Goal: Transaction & Acquisition: Subscribe to service/newsletter

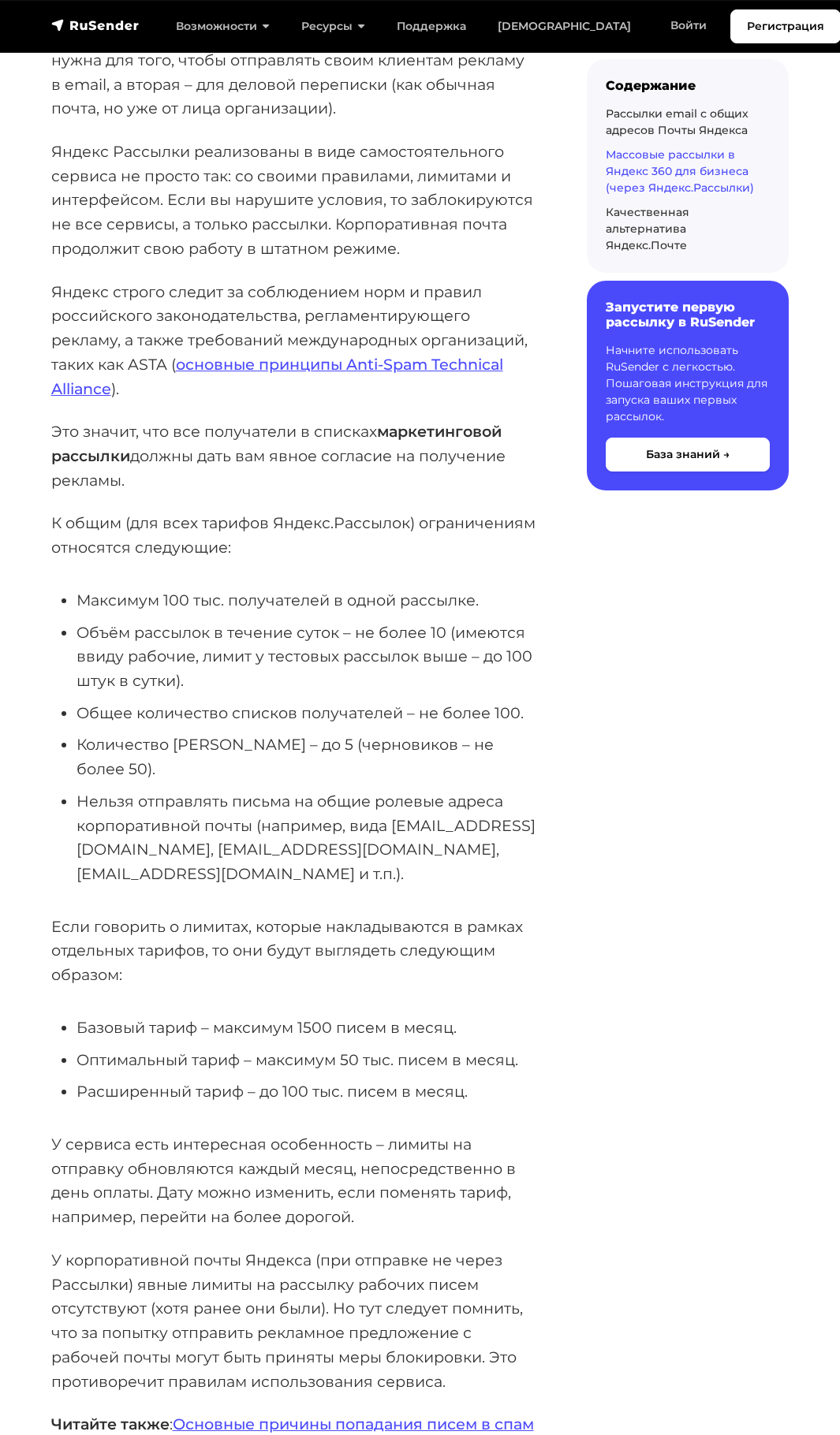
scroll to position [4826, 0]
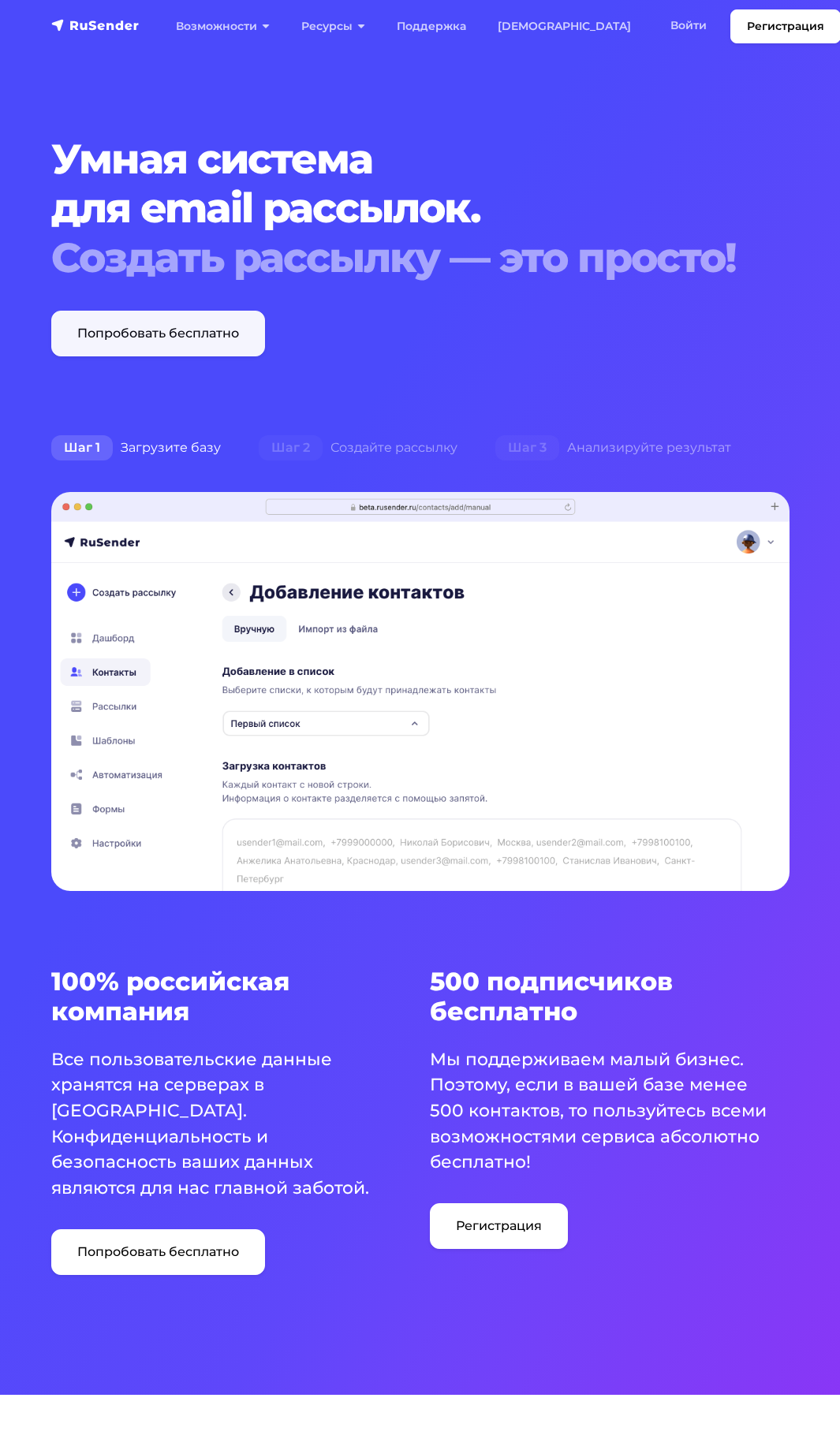
click at [147, 321] on link "Попробовать бесплатно" at bounding box center [158, 334] width 213 height 46
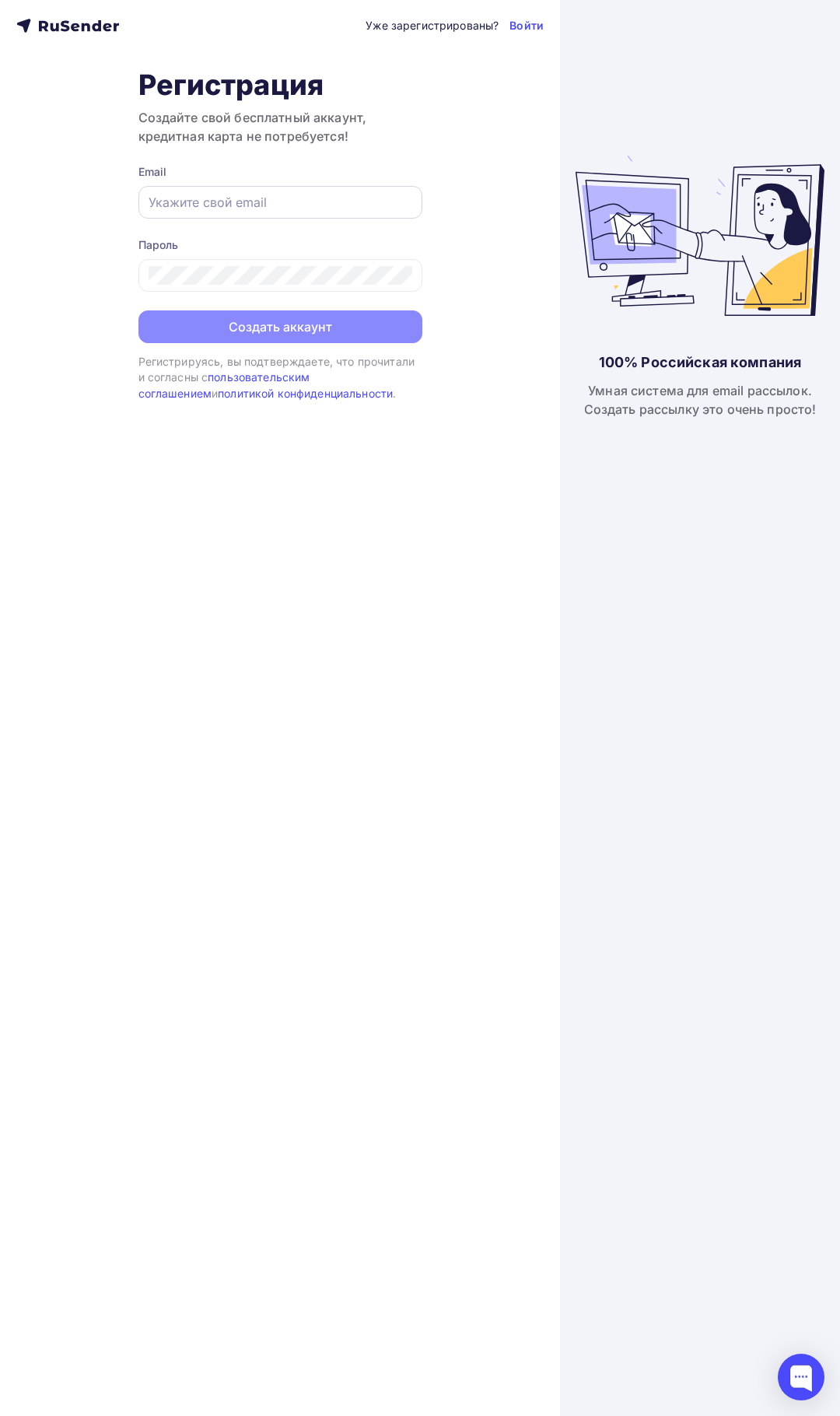
click at [198, 204] on input "text" at bounding box center [280, 202] width 264 height 19
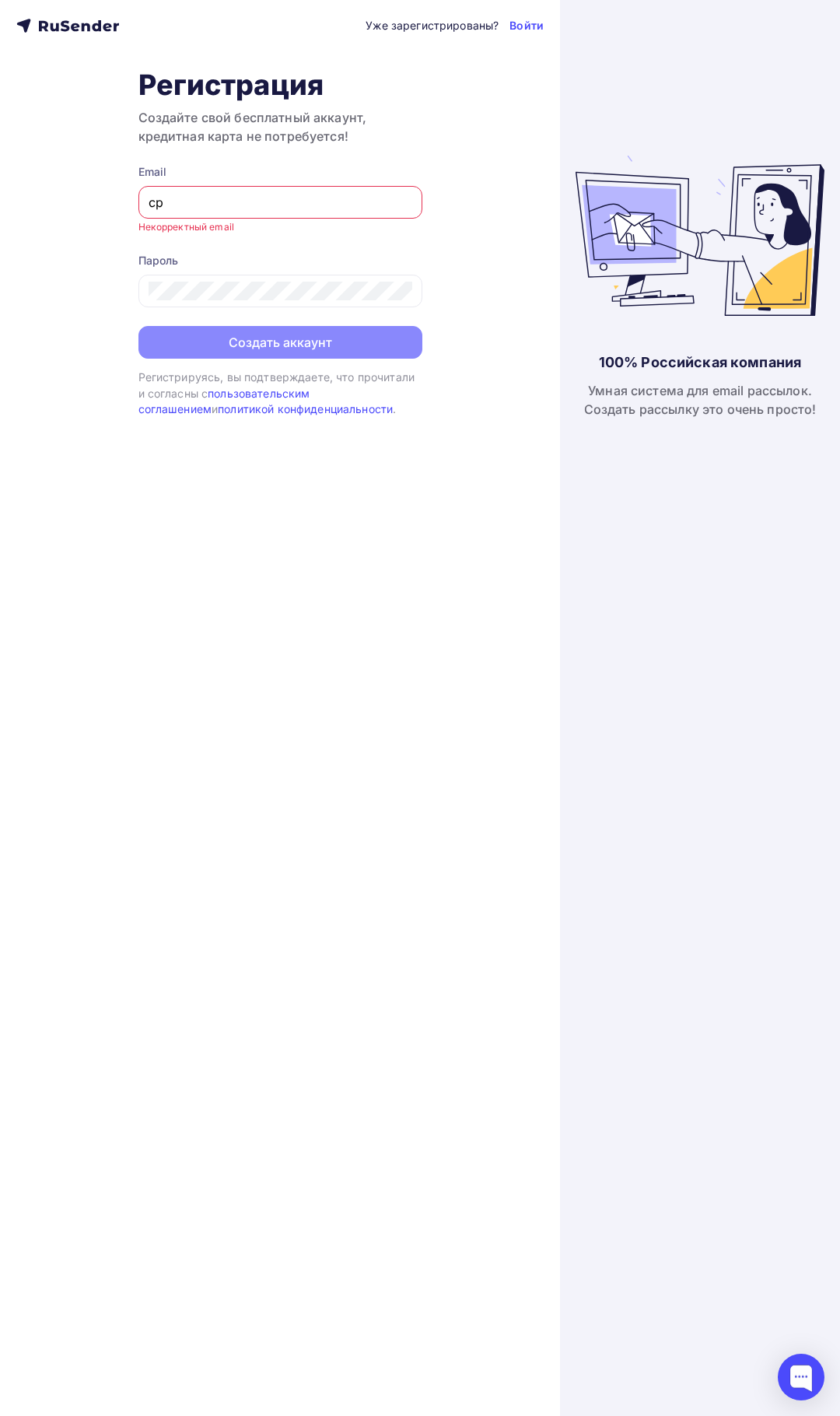
type input "с"
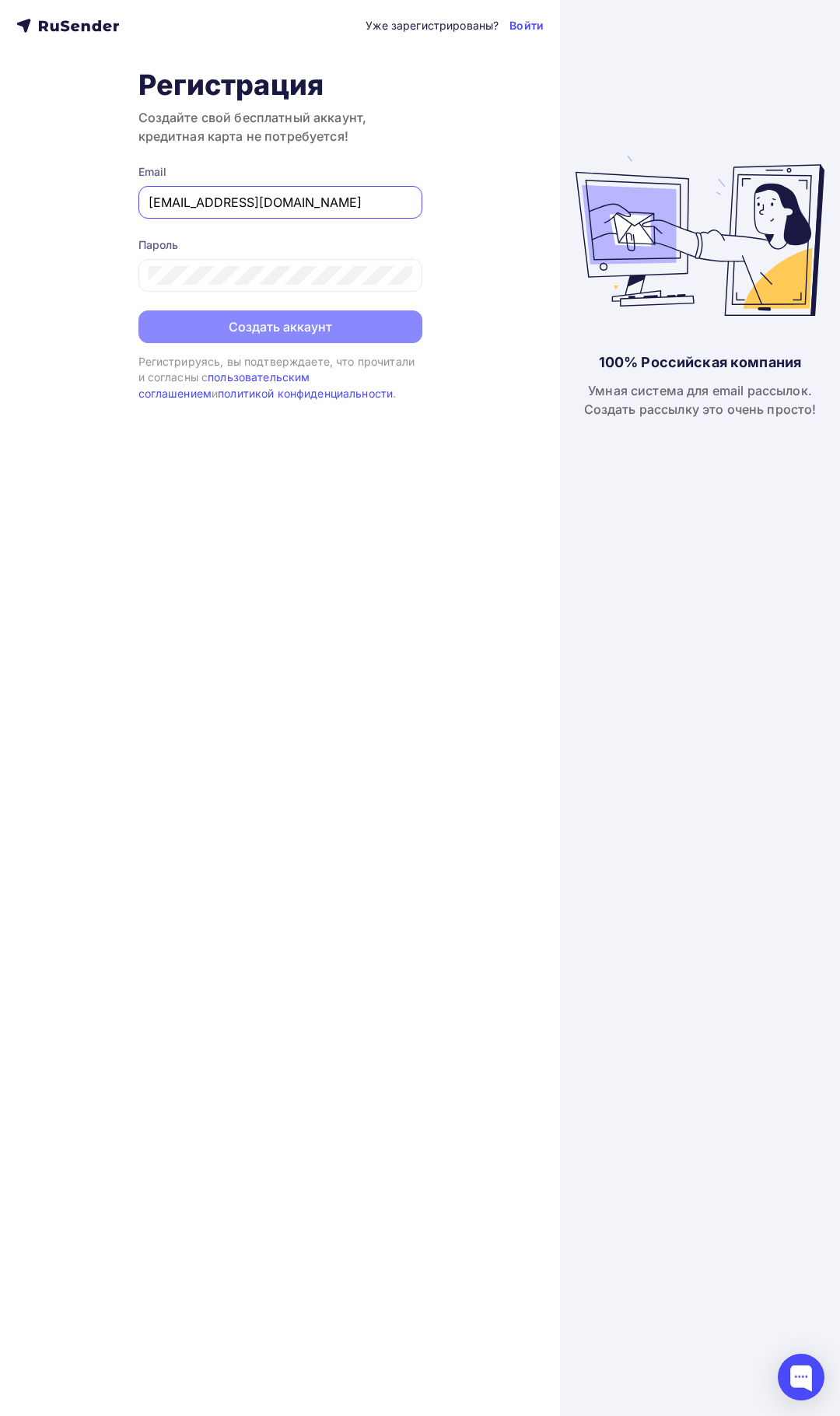
click at [224, 204] on input "cherkashin@iro-eao.ru" at bounding box center [280, 202] width 264 height 19
type input "cherkashin@mail-iro-eao.ru"
click at [255, 327] on button "Создать аккаунт" at bounding box center [280, 328] width 284 height 33
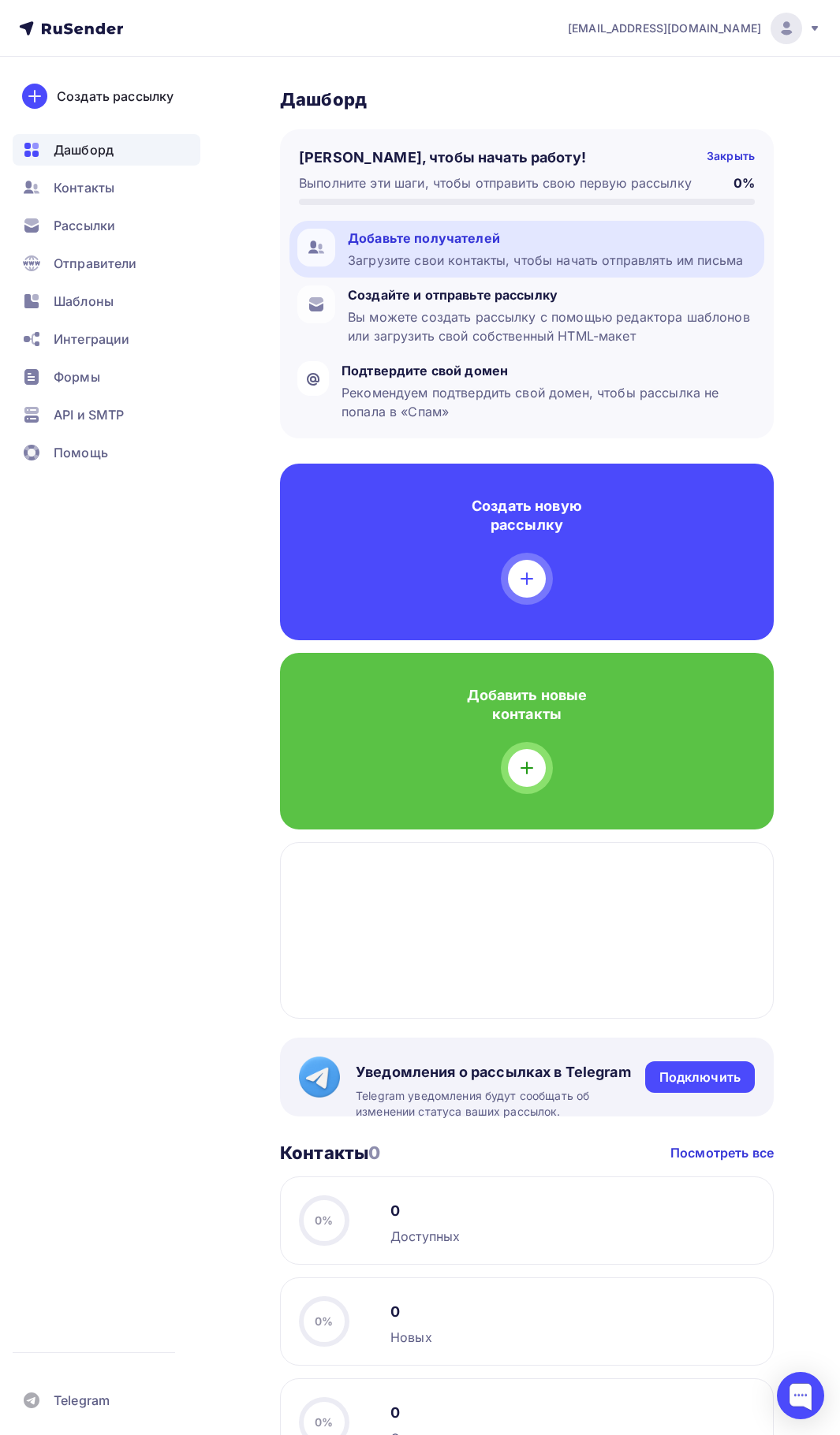
click at [451, 257] on div "Загрузите свои контакты, чтобы начать отправлять им письма" at bounding box center [545, 260] width 395 height 19
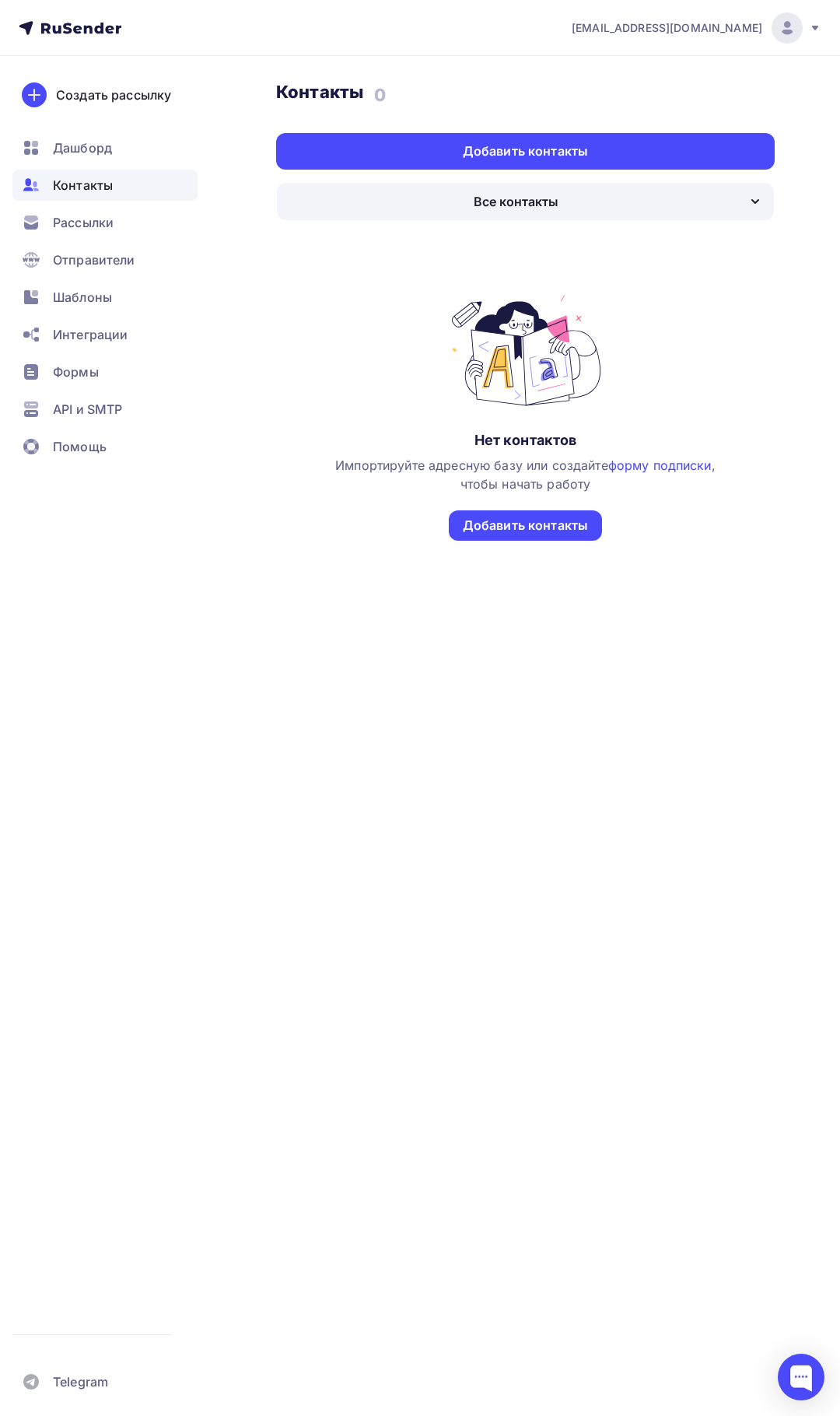
click at [599, 195] on div "Все контакты" at bounding box center [525, 201] width 497 height 37
click at [495, 480] on span "Импортируйте адресную базу или создайте форму подписки , чтобы начать работу" at bounding box center [525, 474] width 380 height 34
click at [523, 531] on div "Добавить контакты" at bounding box center [525, 526] width 125 height 18
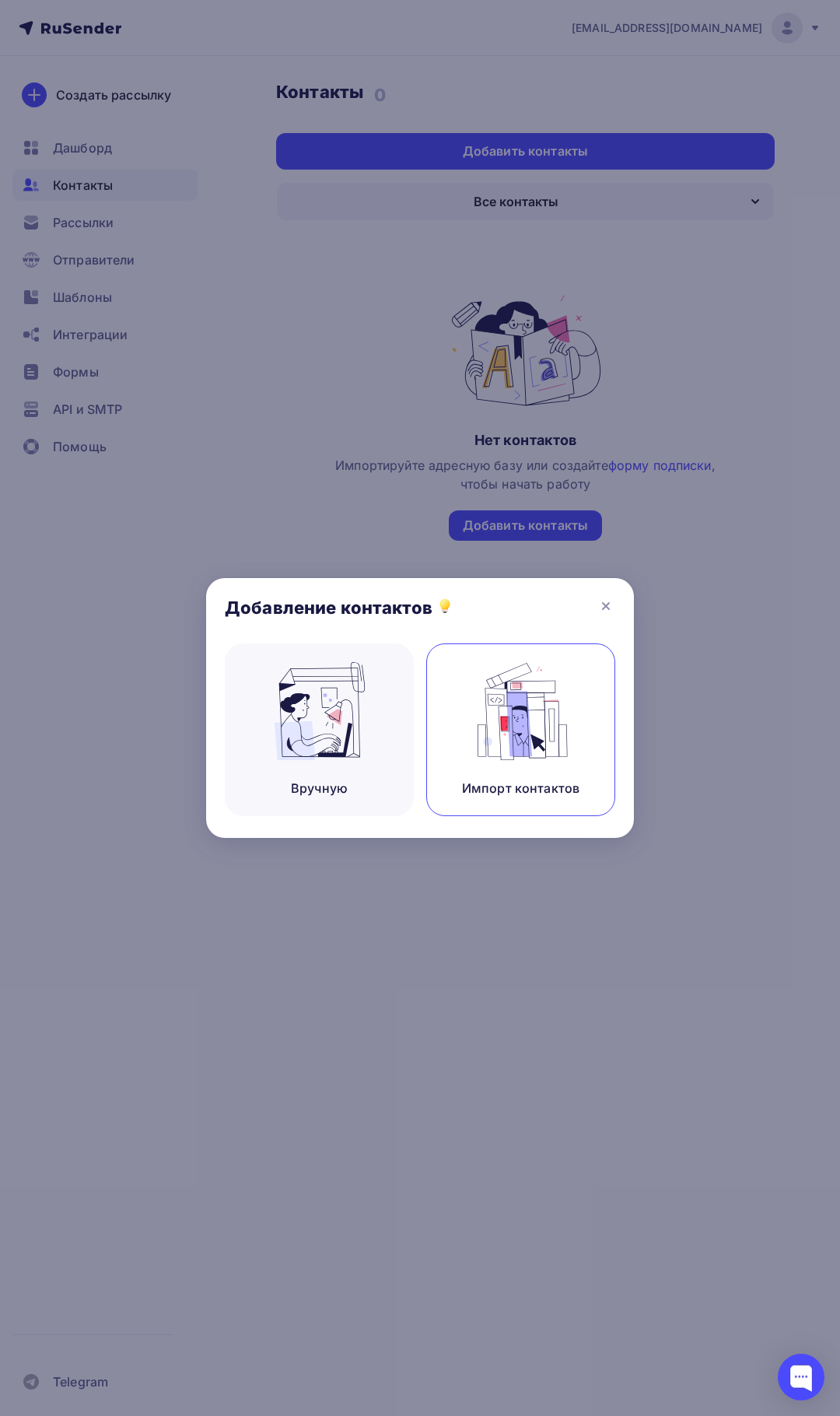
click at [490, 740] on img at bounding box center [521, 711] width 104 height 98
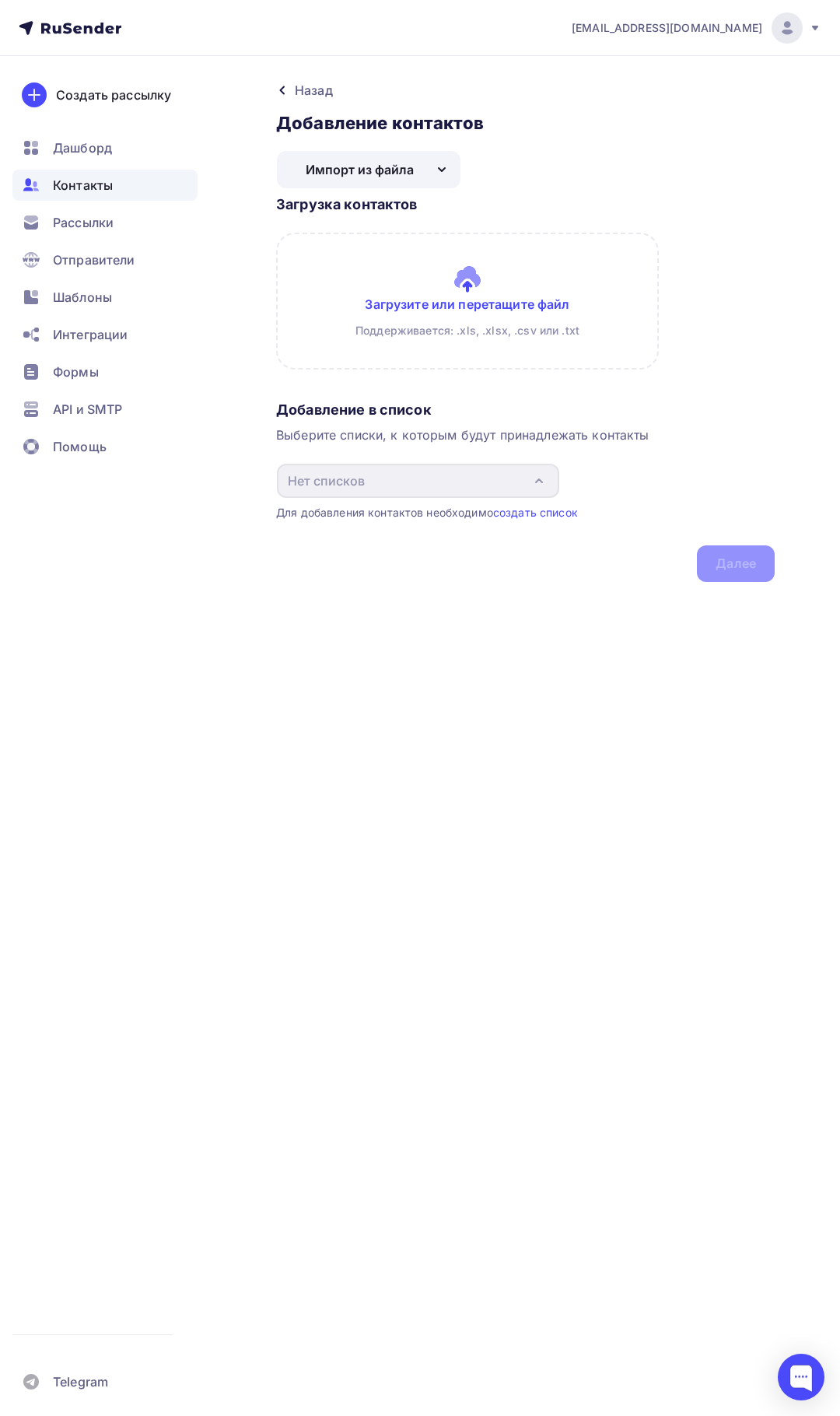
click at [457, 293] on input "file" at bounding box center [526, 300] width 499 height 137
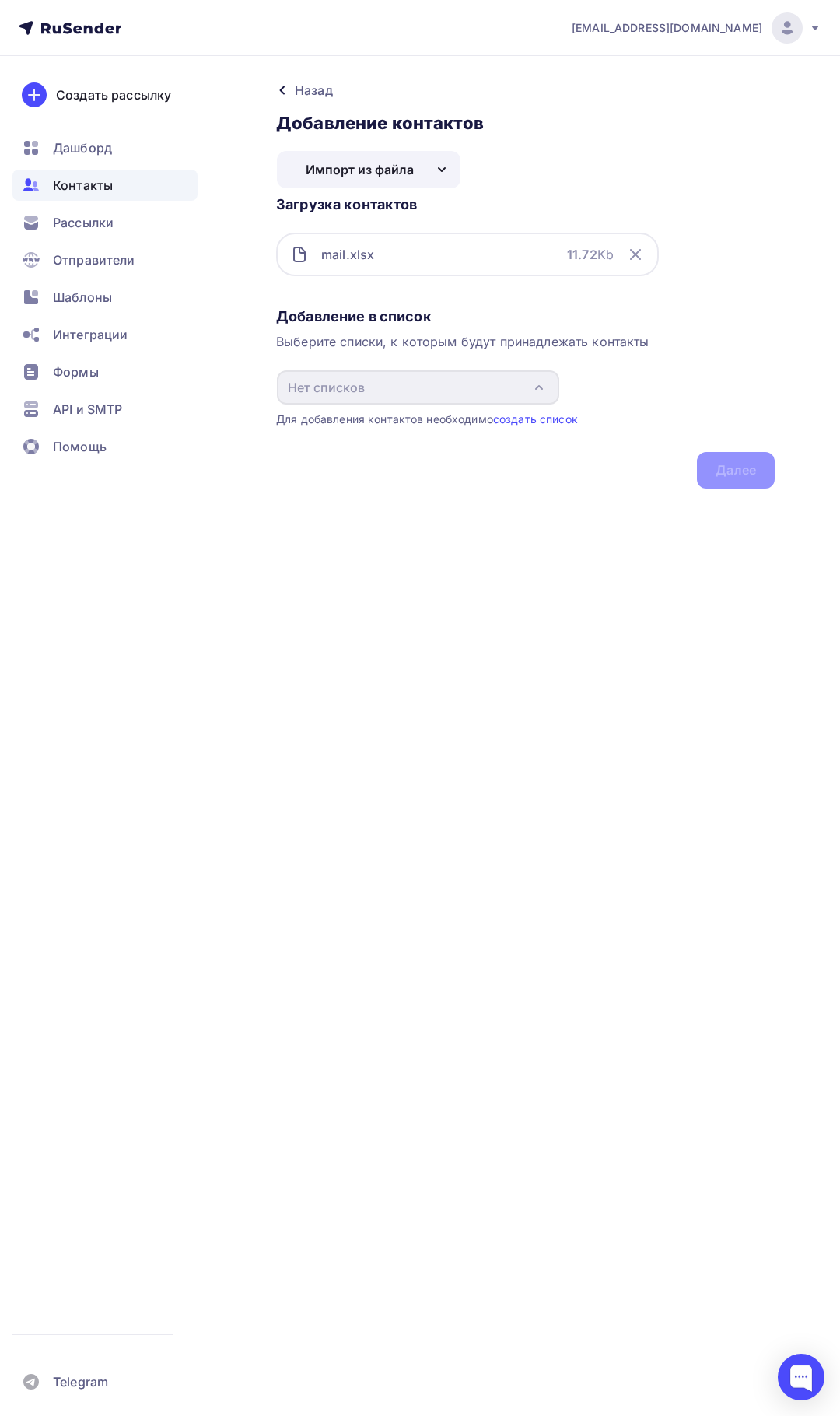
click at [513, 412] on div "Для добавления контактов необходимо создать список" at bounding box center [526, 419] width 499 height 15
click at [513, 417] on link "создать список" at bounding box center [535, 419] width 84 height 14
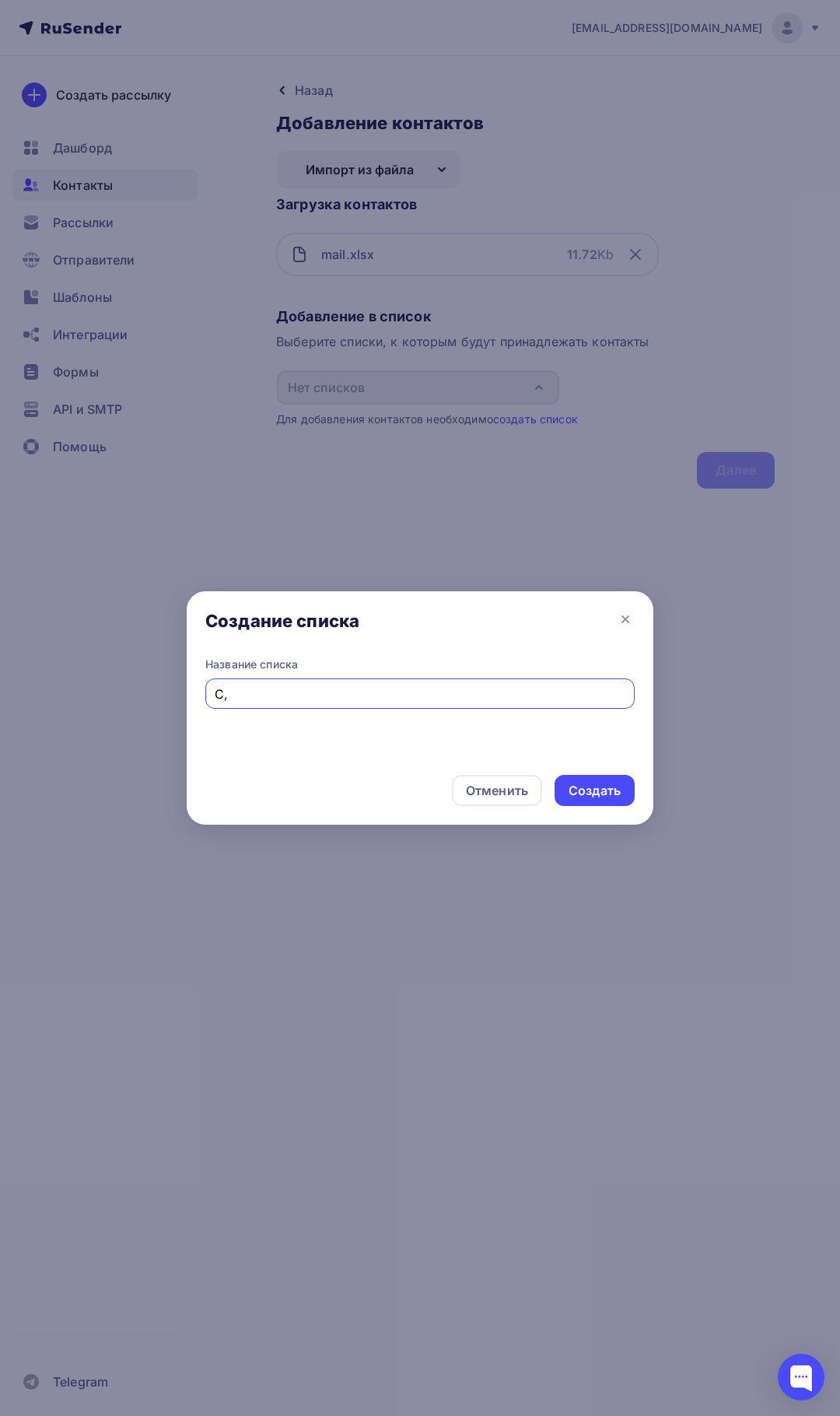
type input "C"
type input "СберАссистент"
click at [628, 803] on div "Создать" at bounding box center [595, 790] width 80 height 31
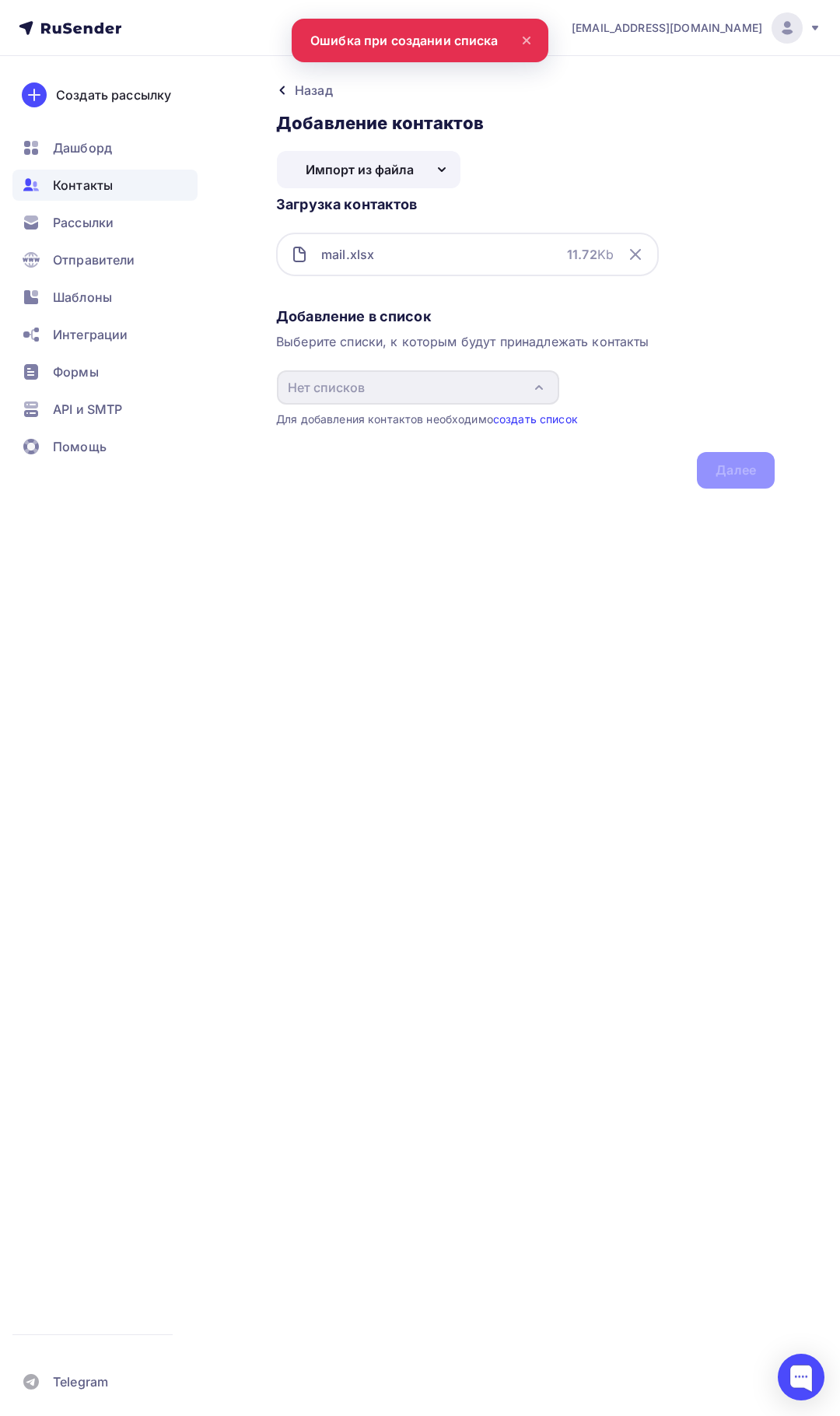
click at [540, 415] on link "создать список" at bounding box center [535, 419] width 84 height 14
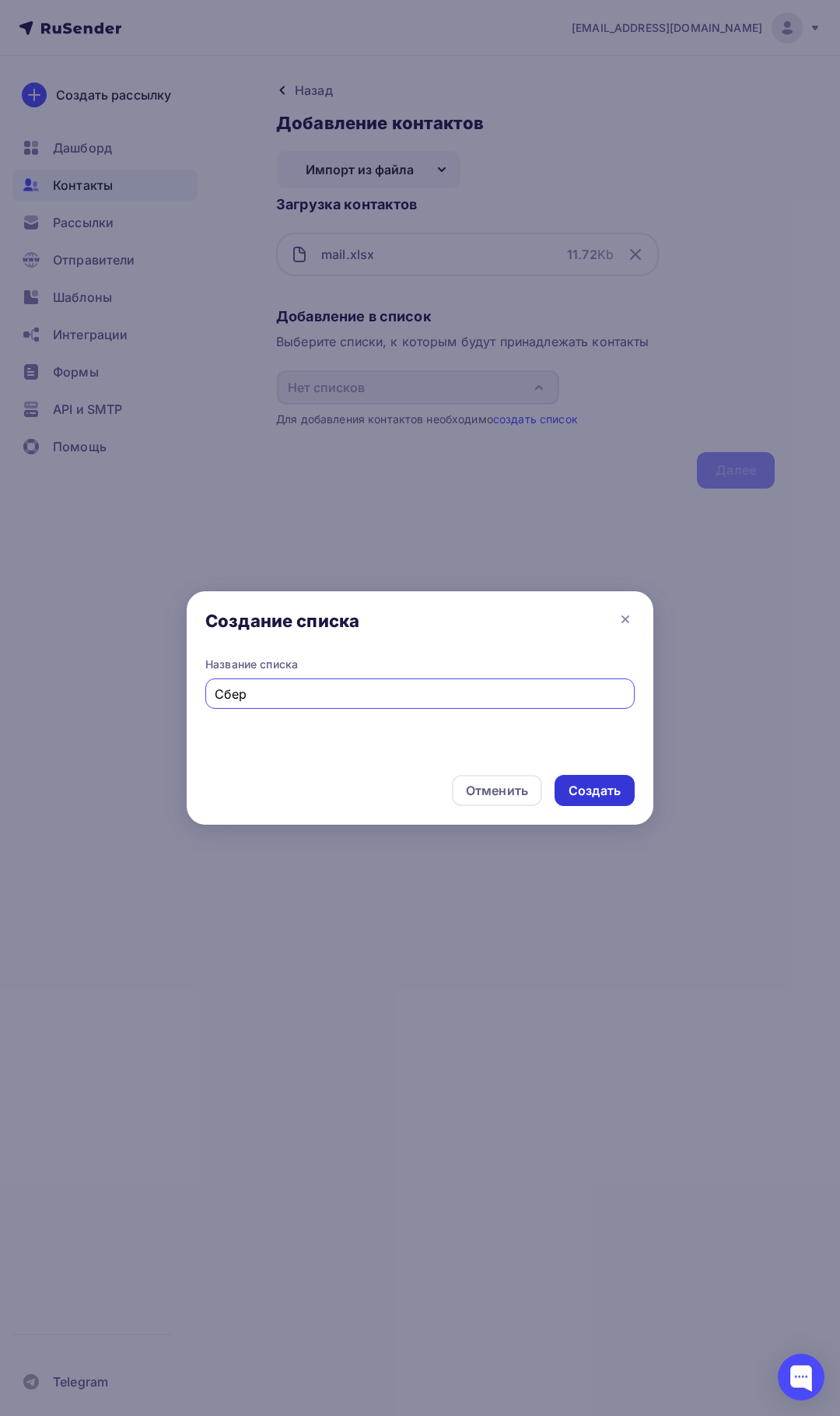
type input "Сбер"
click at [597, 791] on div "Создать" at bounding box center [594, 791] width 52 height 18
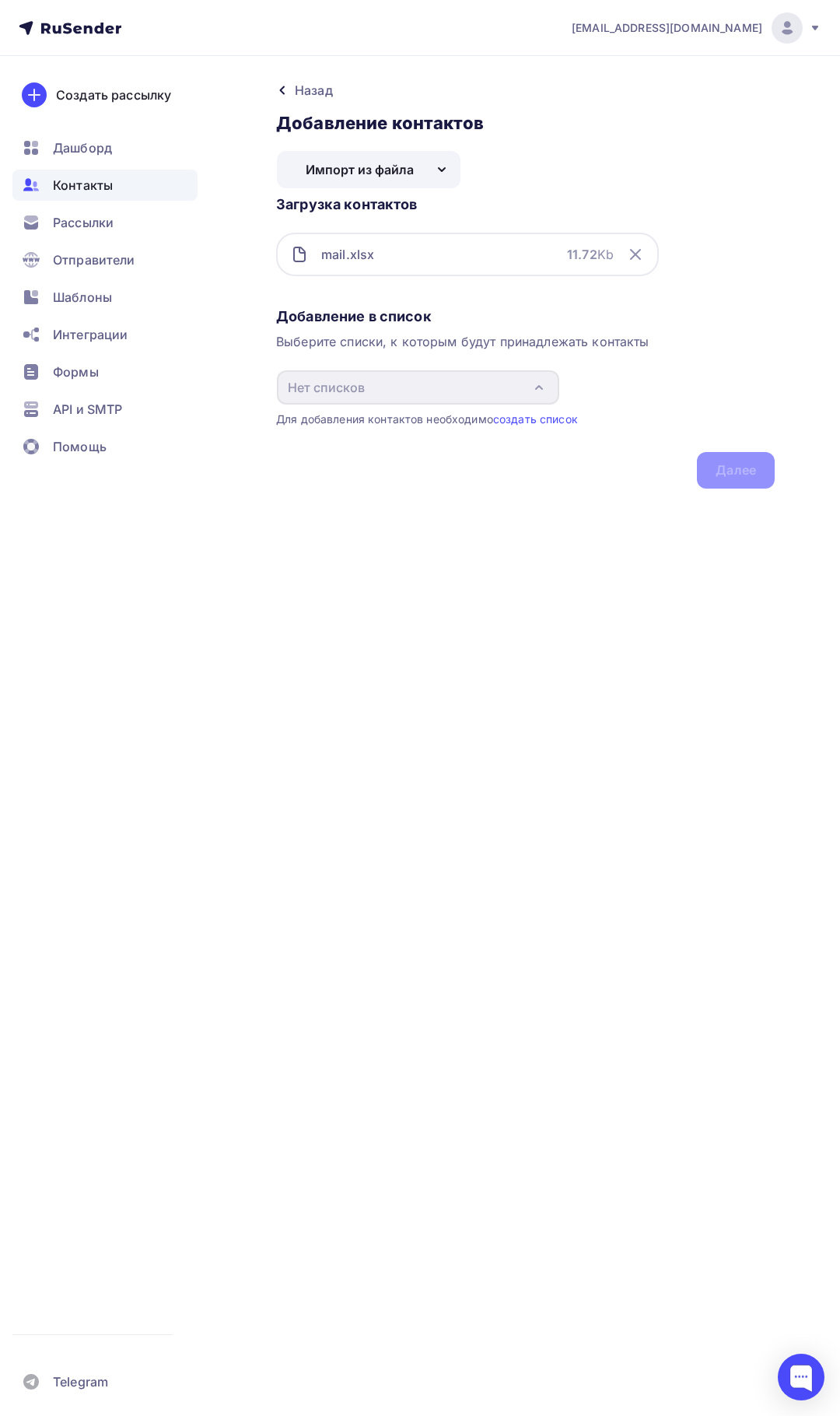
click at [386, 183] on div "Импорт из файла" at bounding box center [368, 169] width 183 height 37
click at [388, 178] on div "Импорт из файла" at bounding box center [359, 170] width 108 height 19
click at [757, 473] on div "Добавление в список Выберите списки, к которым будут принадлежать контакты Нет …" at bounding box center [526, 395] width 499 height 188
click at [542, 418] on link "создать список" at bounding box center [535, 419] width 84 height 14
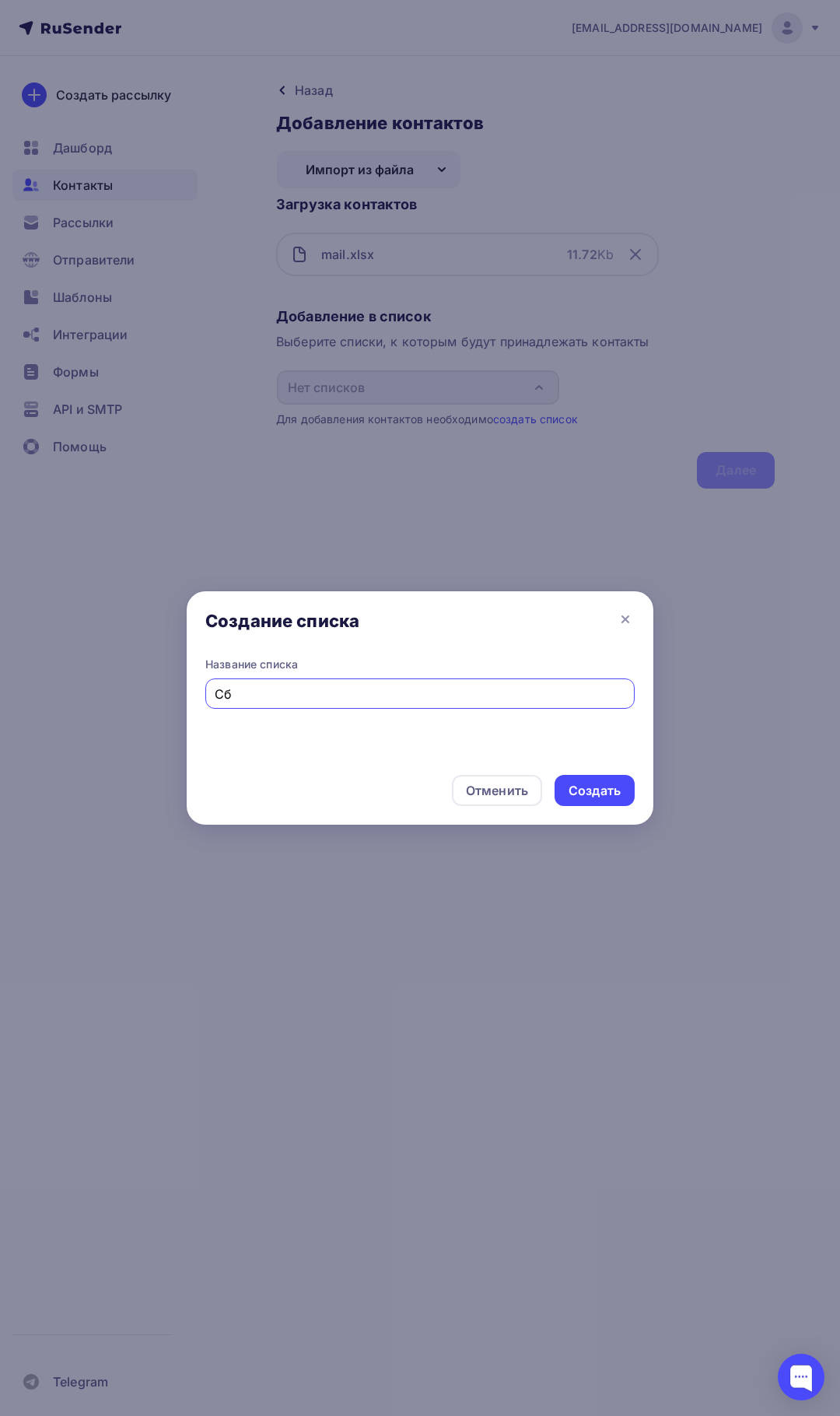
type input "С"
type input "Sber"
click at [601, 796] on div "Создать" at bounding box center [594, 791] width 52 height 18
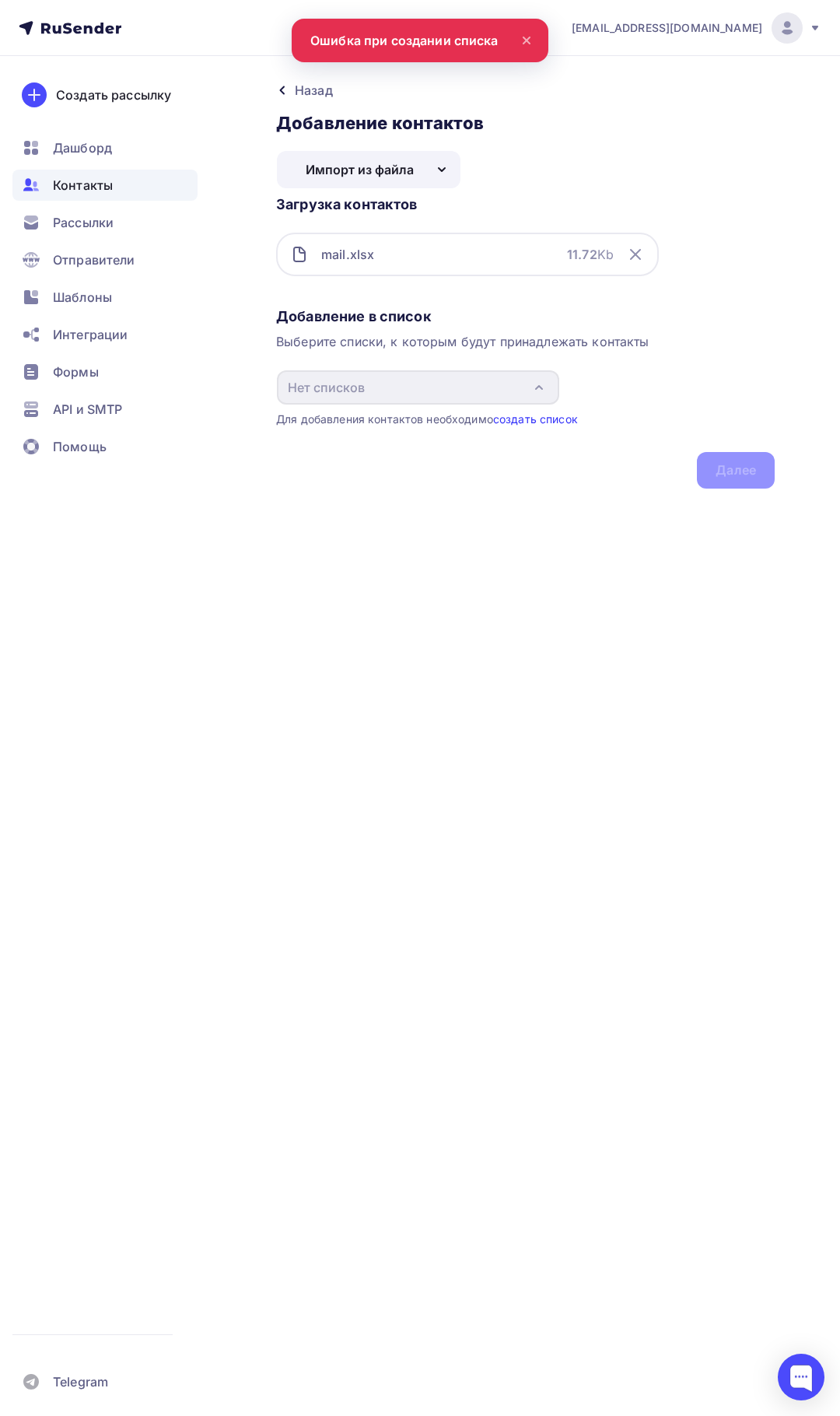
click at [537, 417] on link "создать список" at bounding box center [535, 419] width 84 height 14
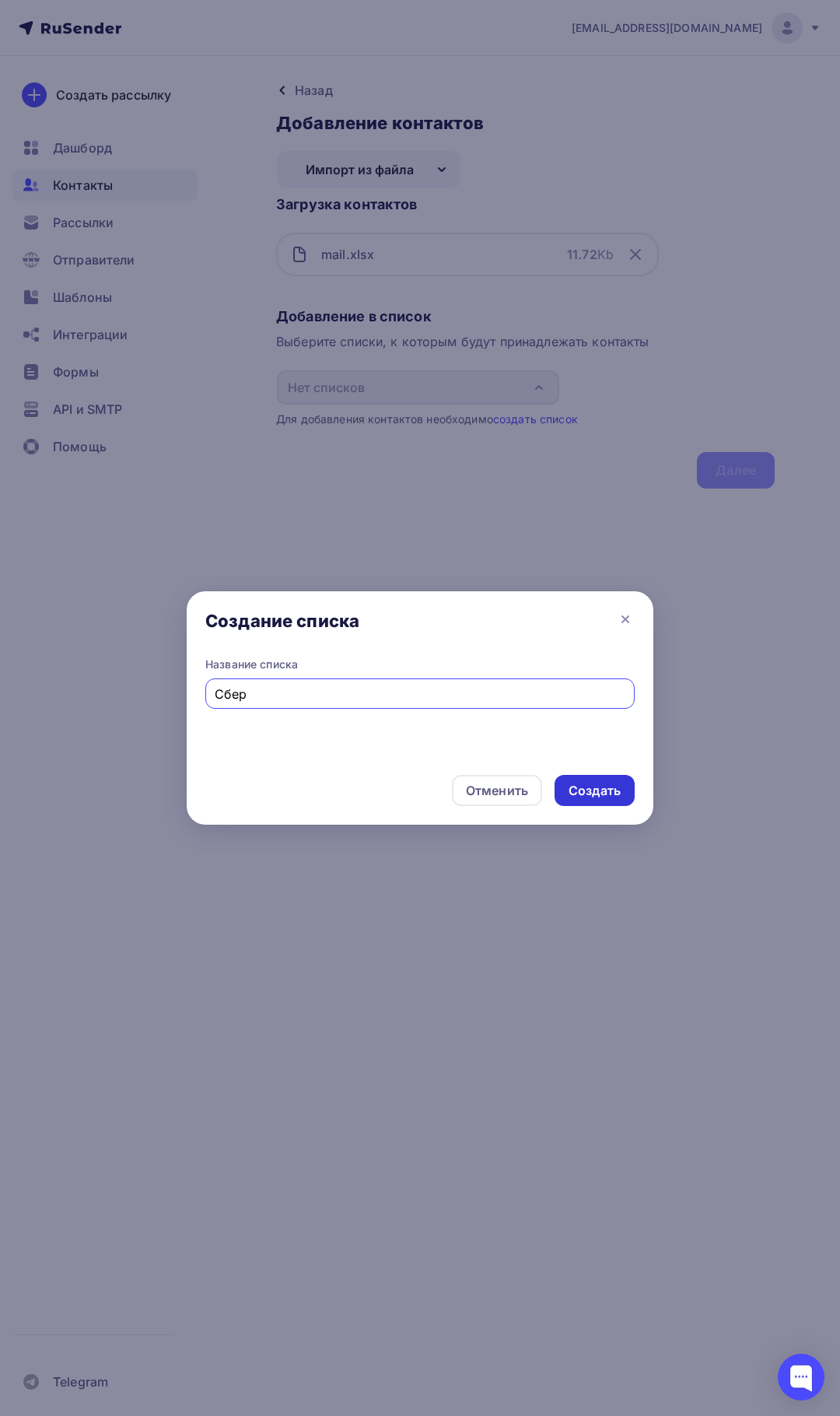
type input "Сбер"
click at [583, 786] on div "Создать" at bounding box center [594, 791] width 52 height 18
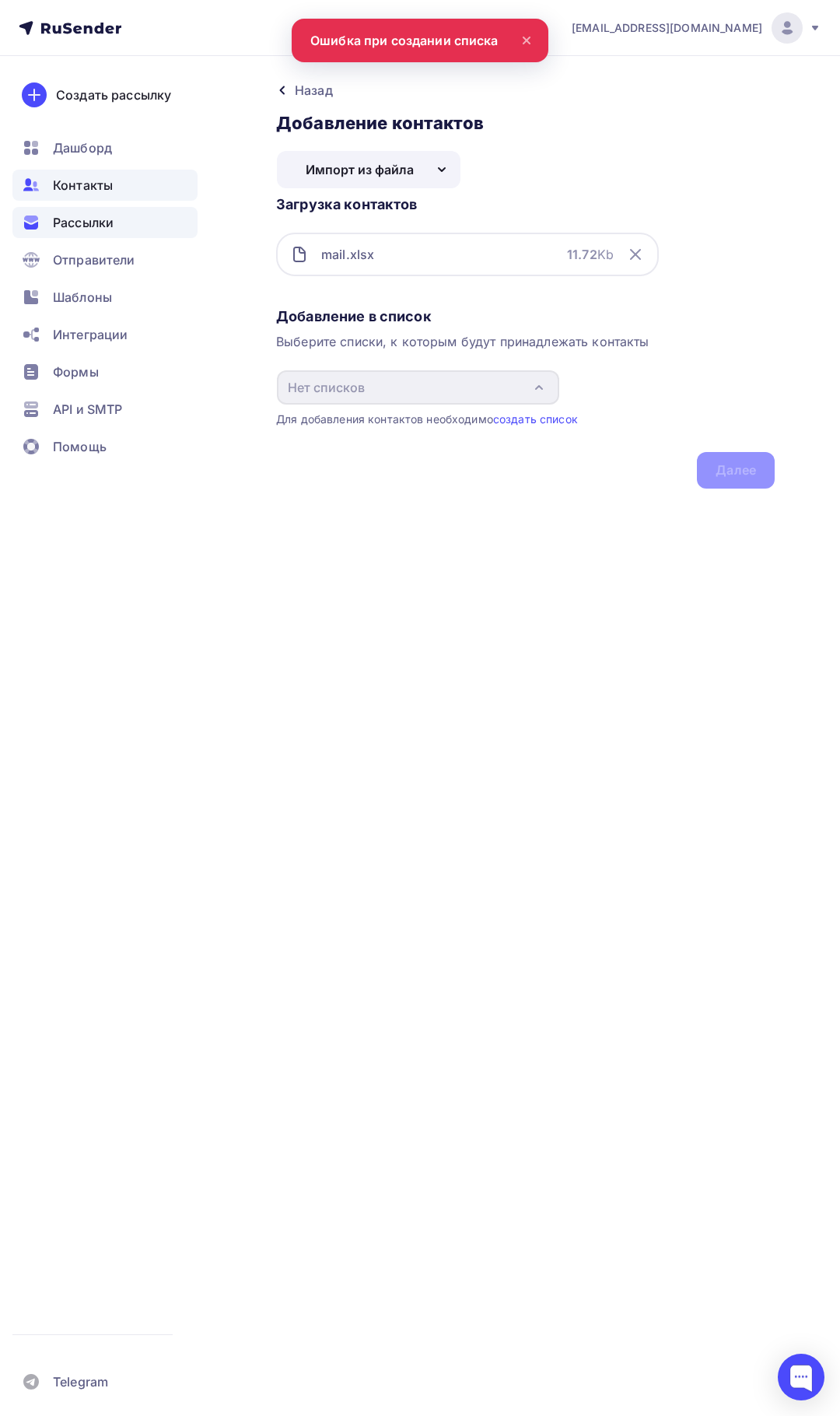
click at [77, 221] on span "Рассылки" at bounding box center [83, 222] width 61 height 19
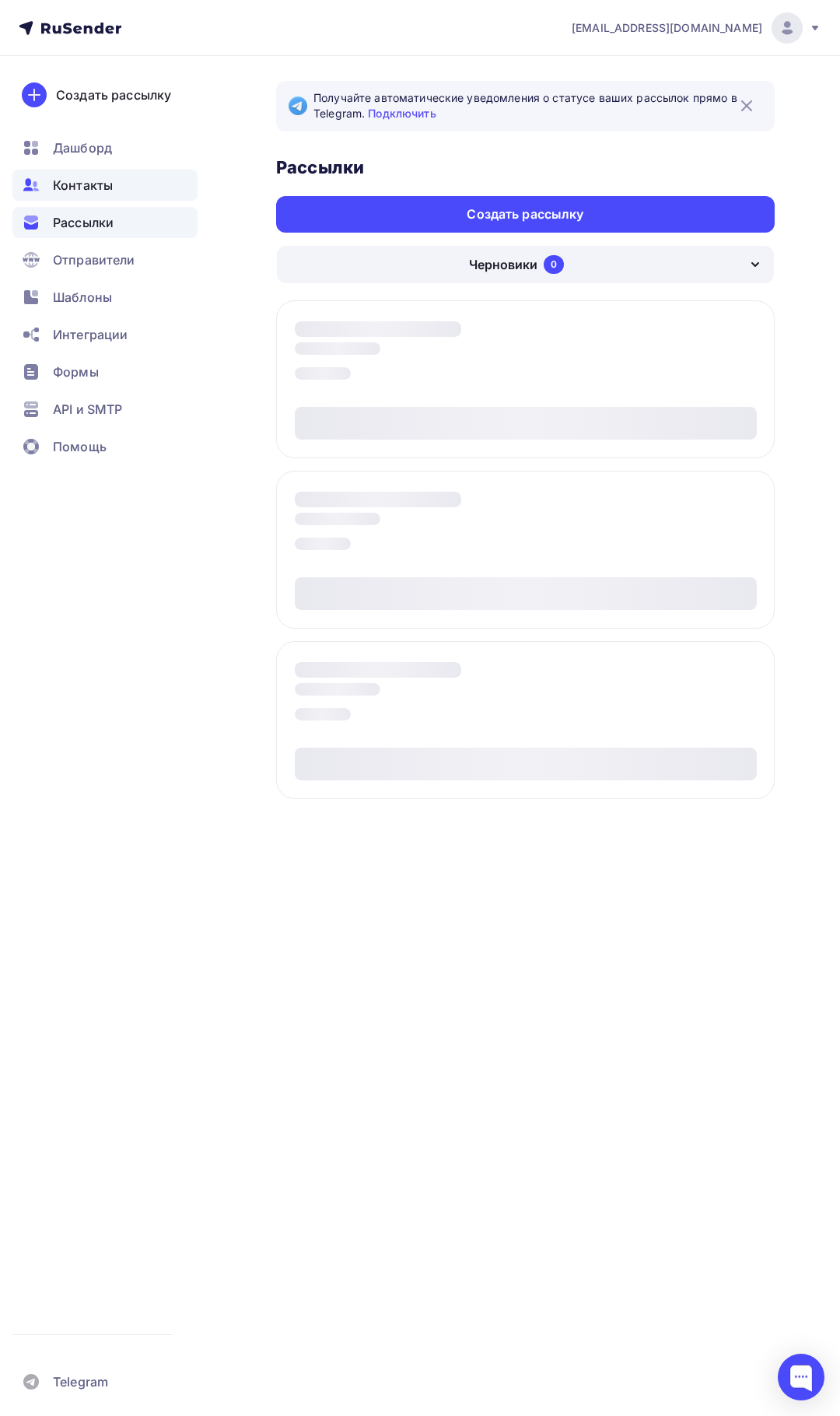
click at [90, 184] on span "Контакты" at bounding box center [83, 185] width 60 height 19
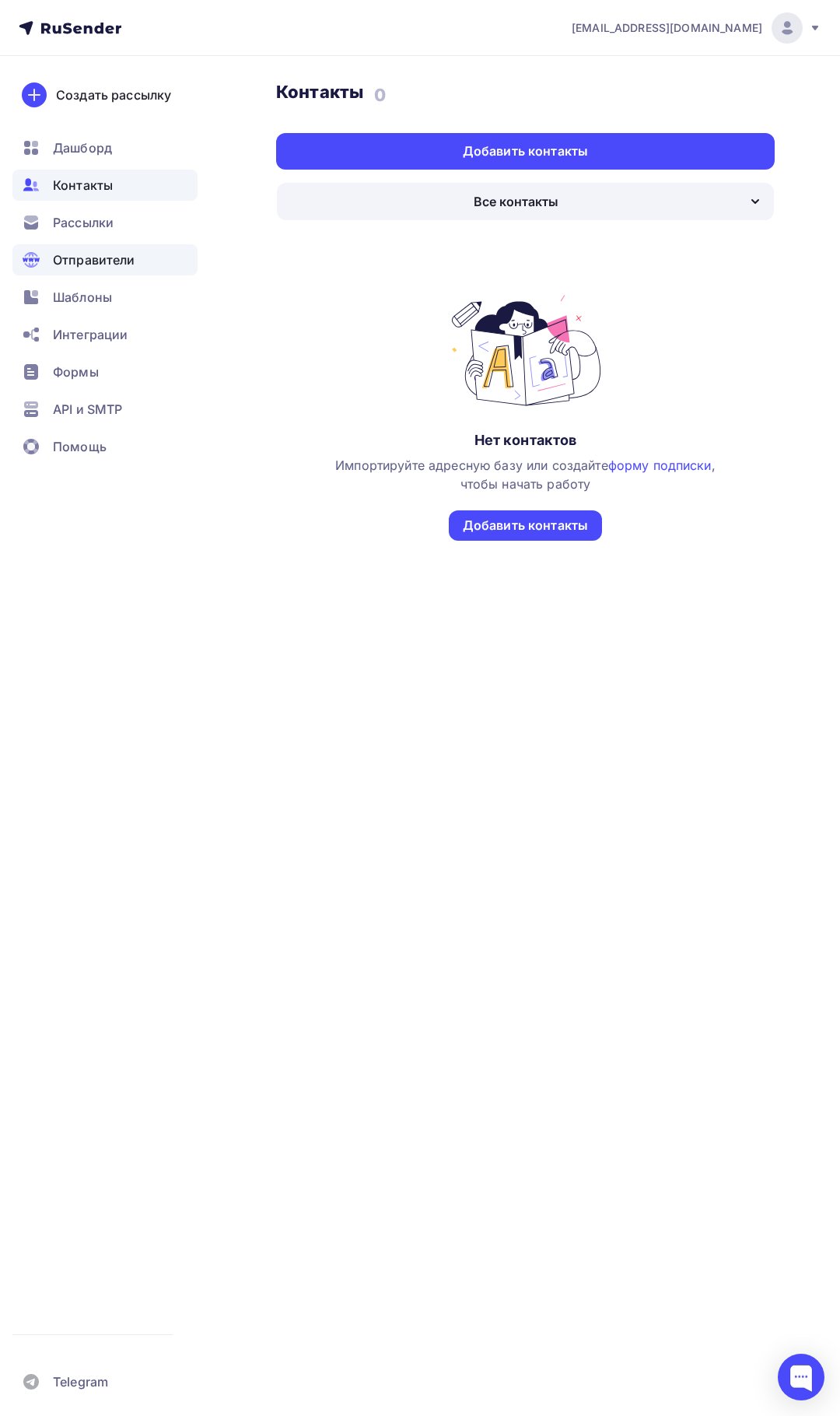
click at [90, 269] on div "Отправители" at bounding box center [105, 259] width 185 height 31
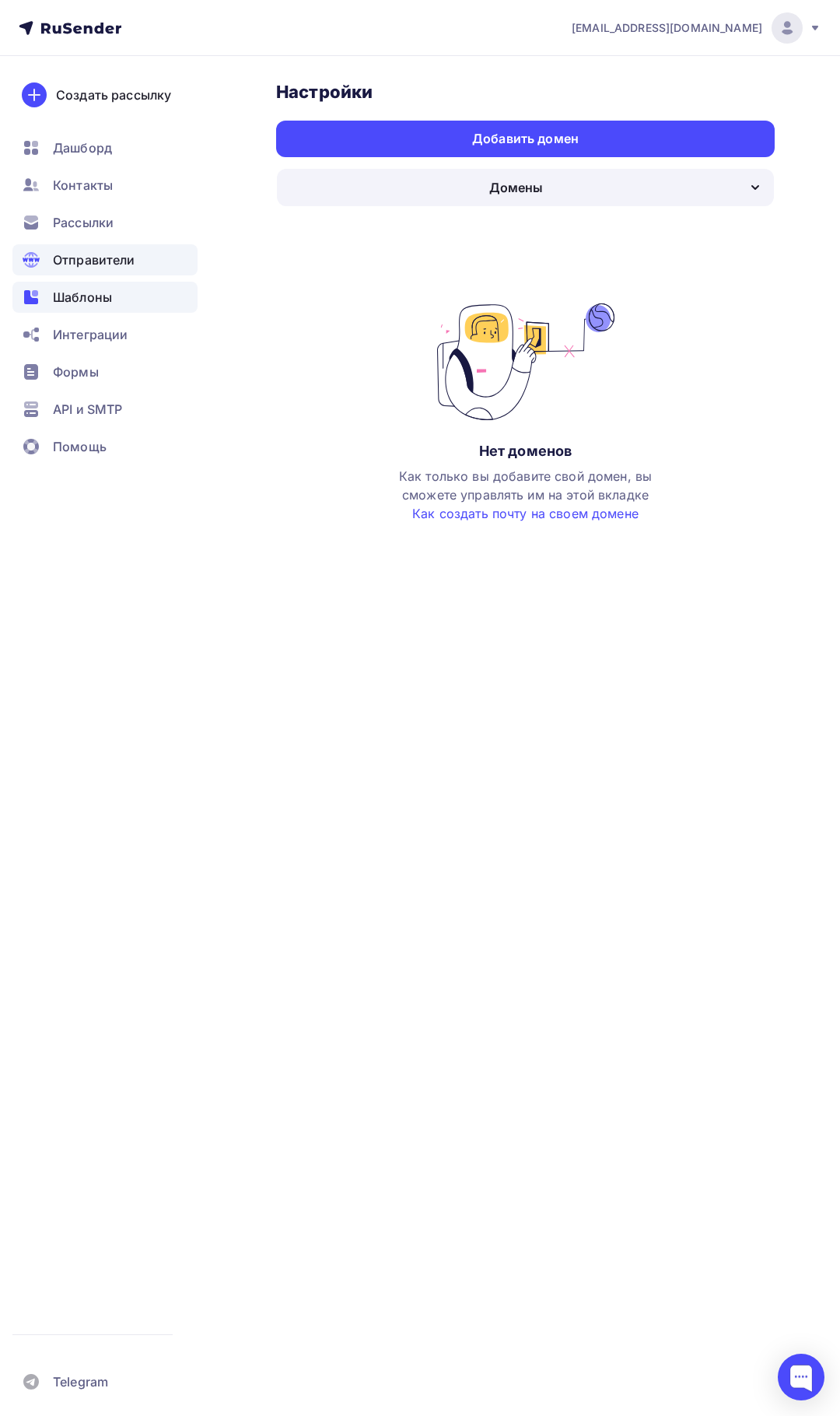
click at [81, 297] on span "Шаблоны" at bounding box center [82, 297] width 59 height 19
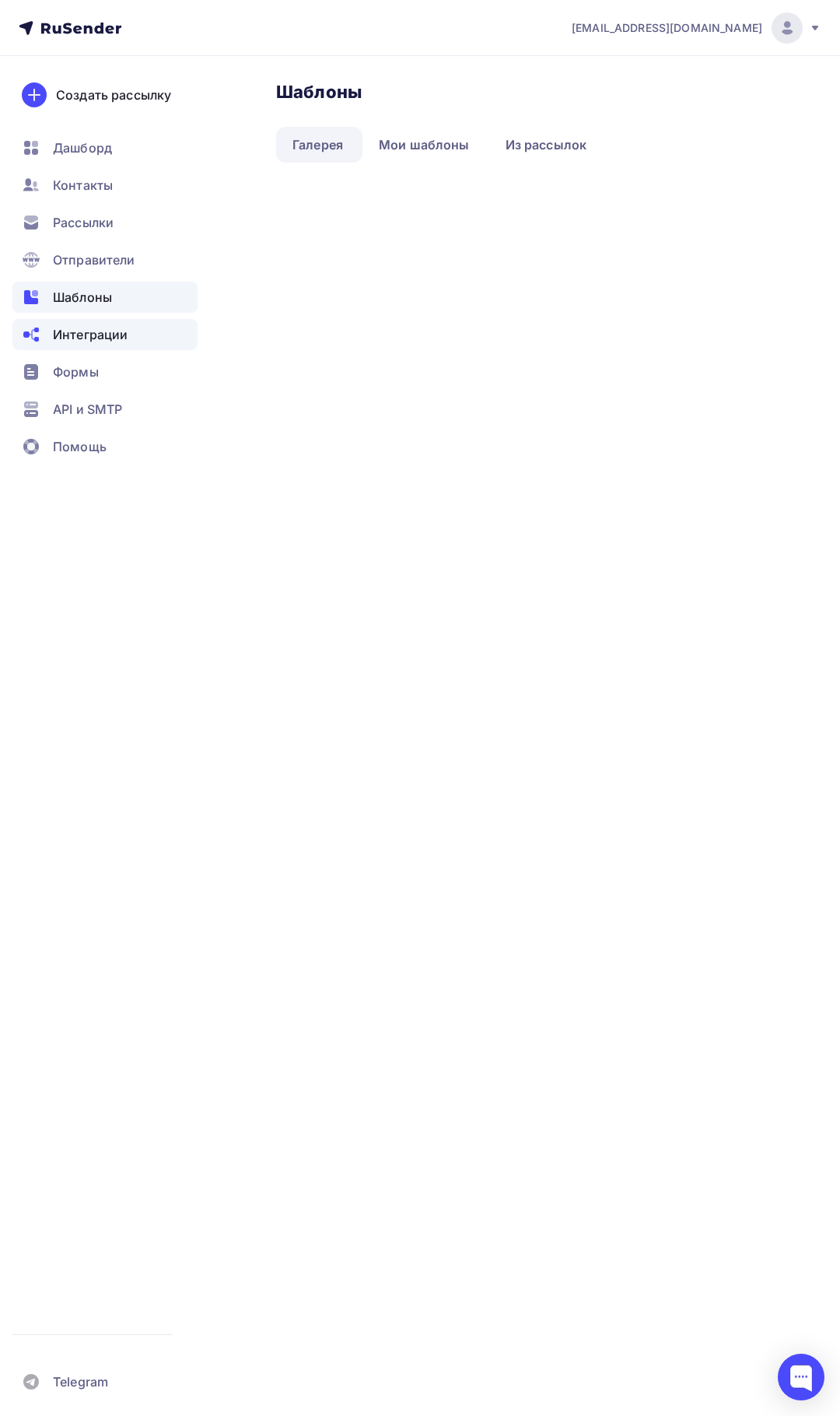
click at [73, 337] on span "Интеграции" at bounding box center [90, 335] width 74 height 19
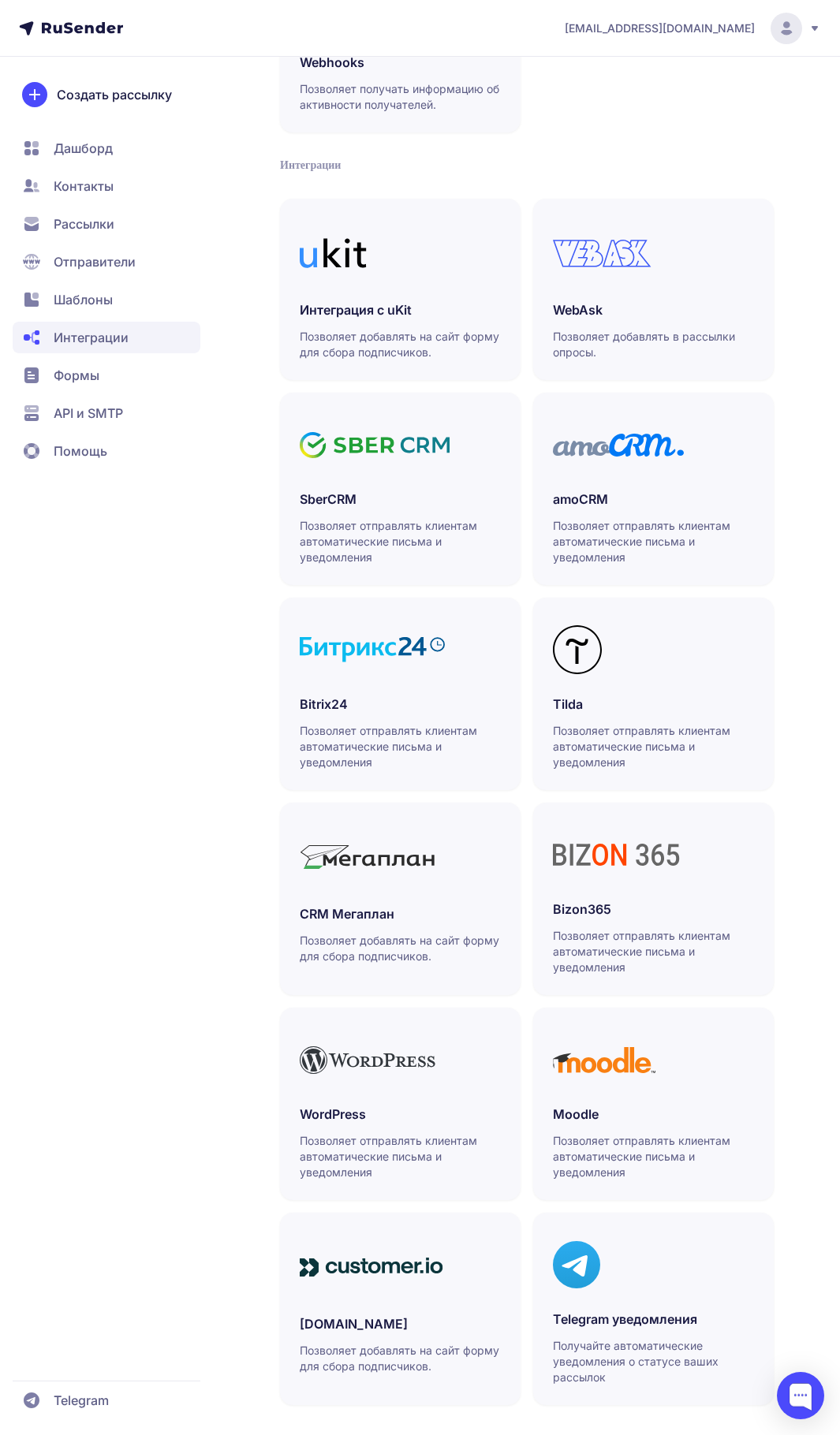
scroll to position [242, 0]
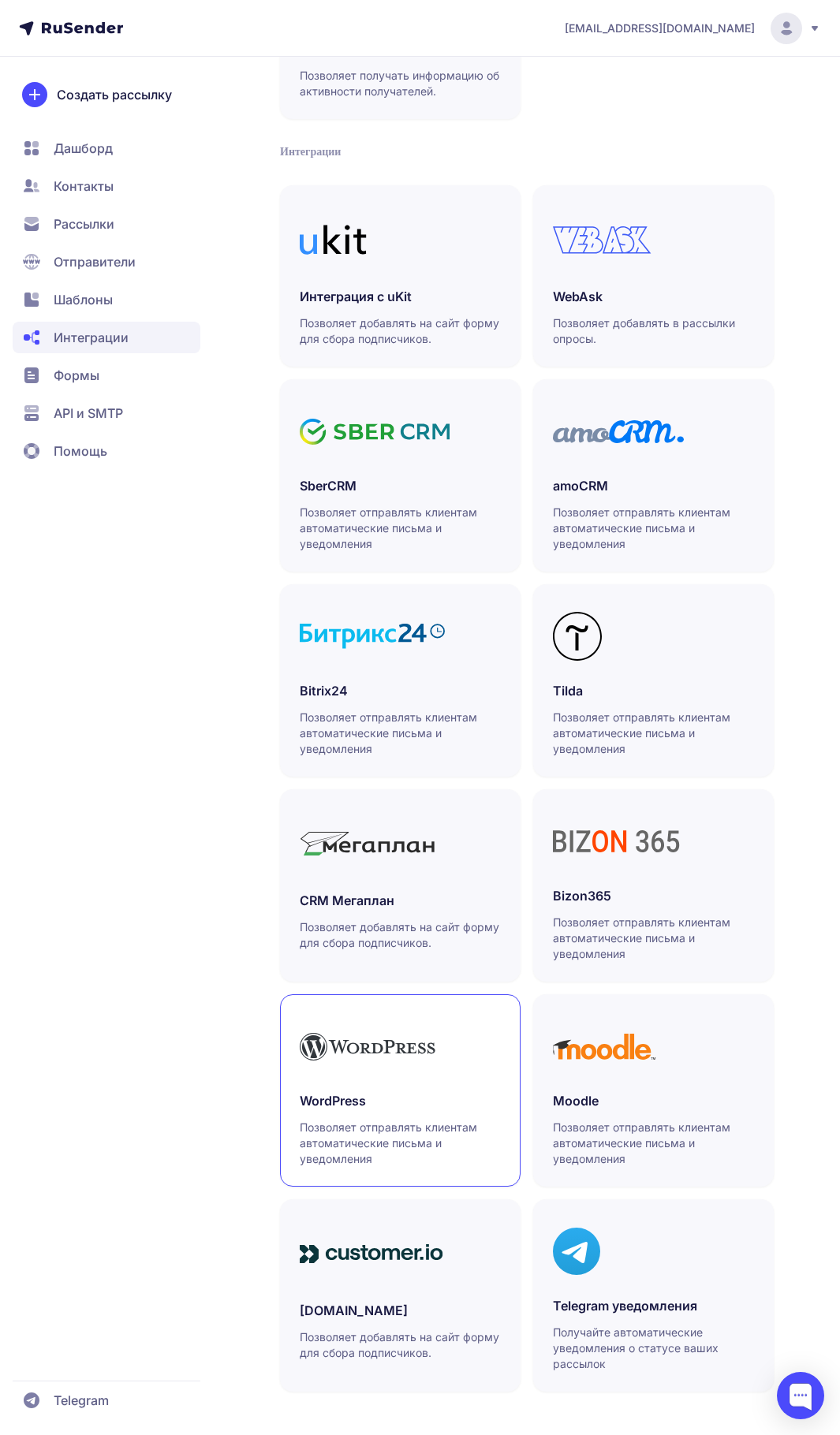
click at [369, 1082] on link "WordPress Позволяет отправлять клиентам автоматические письма и уведомления" at bounding box center [401, 1090] width 241 height 192
